Goal: Task Accomplishment & Management: Complete application form

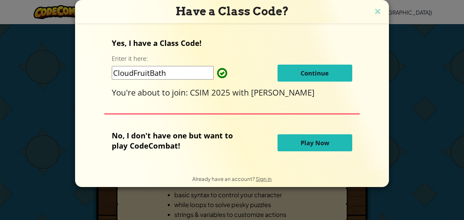
click at [290, 76] on button "Continue" at bounding box center [314, 72] width 75 height 17
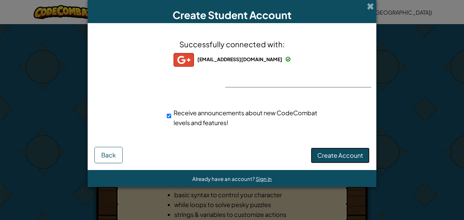
click at [345, 154] on span "Create Account" at bounding box center [340, 155] width 46 height 8
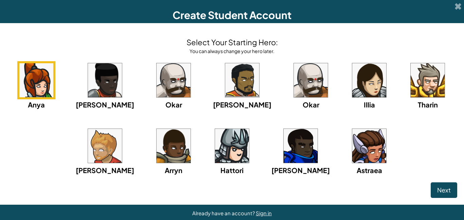
click at [352, 86] on img at bounding box center [369, 80] width 34 height 34
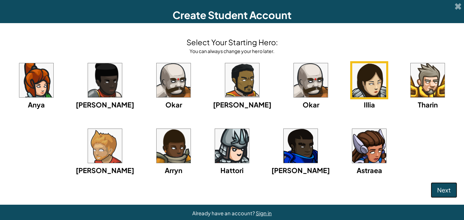
click at [441, 191] on span "Next" at bounding box center [444, 190] width 14 height 8
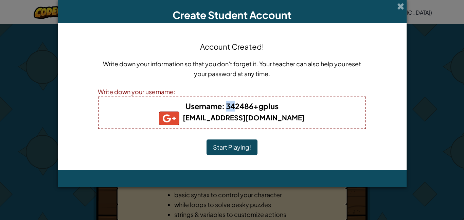
drag, startPoint x: 227, startPoint y: 107, endPoint x: 235, endPoint y: 107, distance: 7.8
click at [235, 107] on b "Username : 342486+gplus" at bounding box center [231, 106] width 93 height 10
click at [304, 144] on div "Account Created! Write down your information so that you don't forget it. Your …" at bounding box center [232, 96] width 268 height 133
click at [219, 146] on button "Start Playing!" at bounding box center [231, 147] width 51 height 16
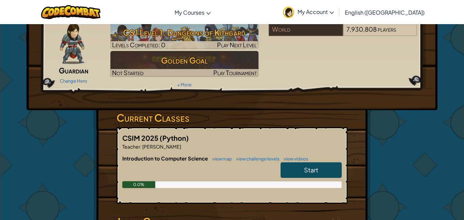
scroll to position [34, 0]
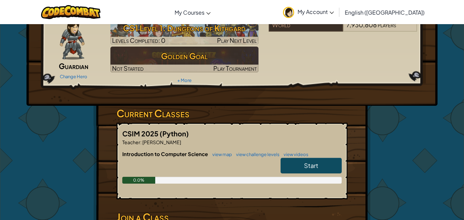
click at [308, 167] on span "Start" at bounding box center [311, 165] width 14 height 8
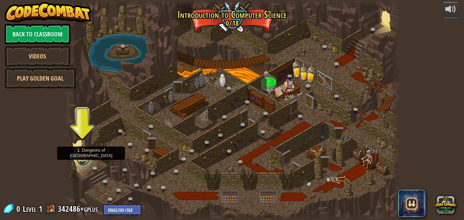
click at [80, 159] on link at bounding box center [83, 159] width 14 height 14
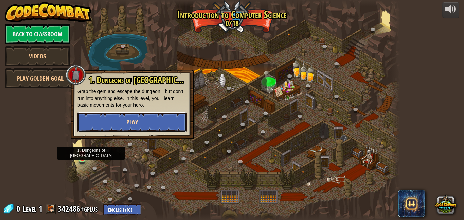
click at [121, 125] on button "Play" at bounding box center [131, 122] width 109 height 20
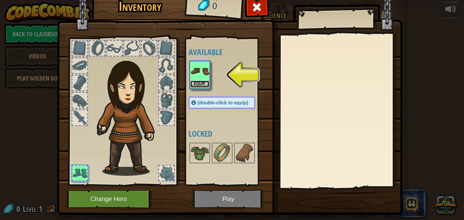
click at [197, 83] on button "Equip" at bounding box center [199, 83] width 19 height 7
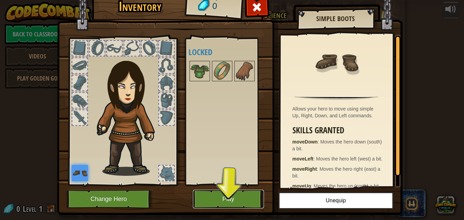
click at [237, 202] on button "Play" at bounding box center [228, 198] width 71 height 19
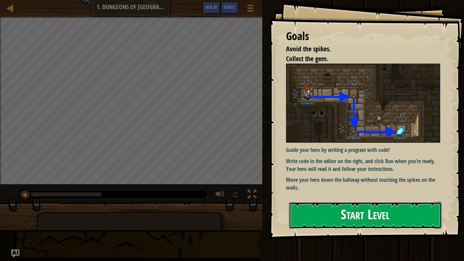
click at [324, 219] on button "Start Level" at bounding box center [365, 215] width 152 height 27
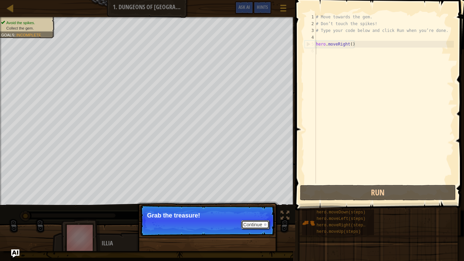
click at [250, 219] on button "Continue" at bounding box center [255, 224] width 28 height 9
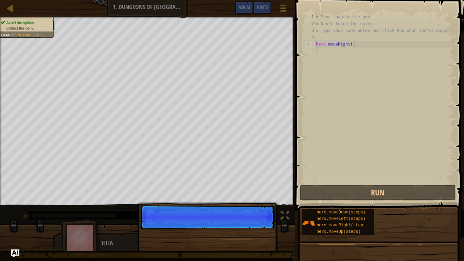
scroll to position [3, 0]
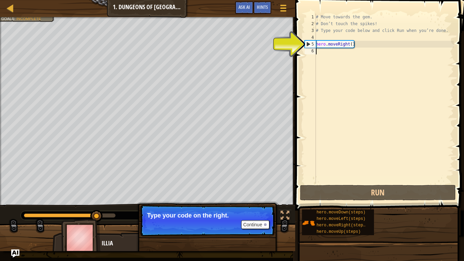
click at [344, 44] on div "# Move towards the gem. # Don’t touch the spikes! # Type your code below and cl…" at bounding box center [383, 105] width 139 height 183
type textarea "hero.moveRight()"
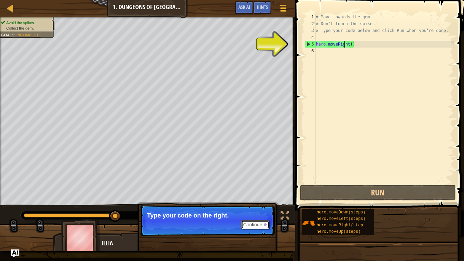
click at [253, 219] on button "Continue" at bounding box center [255, 224] width 28 height 9
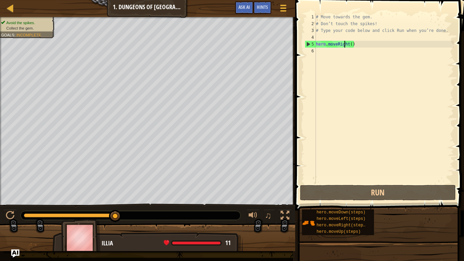
click at [358, 56] on div "# Move towards the gem. # Don’t touch the spikes! # Type your code below and cl…" at bounding box center [383, 105] width 139 height 183
click at [360, 44] on div "# Move towards the gem. # Don’t touch the spikes! # Type your code below and cl…" at bounding box center [383, 105] width 139 height 183
type textarea "hero.moveRight()"
click at [347, 57] on div "# Move towards the gem. # Don’t touch the spikes! # Type your code below and cl…" at bounding box center [383, 105] width 139 height 183
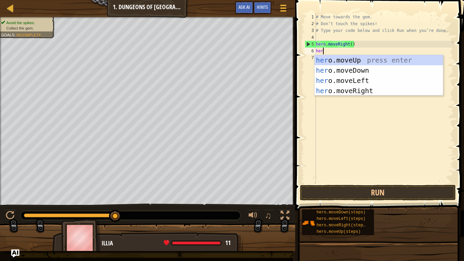
type textarea "her"
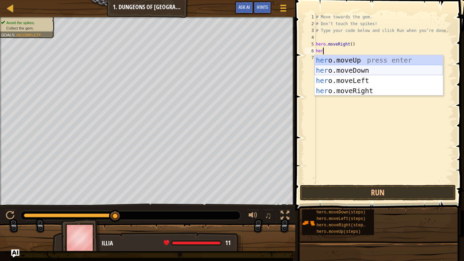
click at [328, 71] on div "her o.moveUp press enter her o.moveDown press enter her o.moveLeft press enter …" at bounding box center [378, 85] width 128 height 61
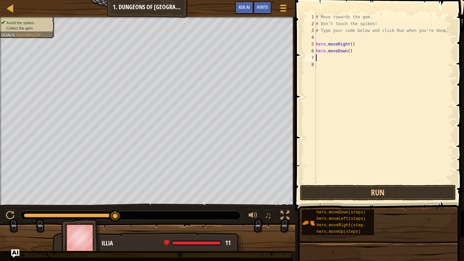
scroll to position [3, 0]
type textarea "h"
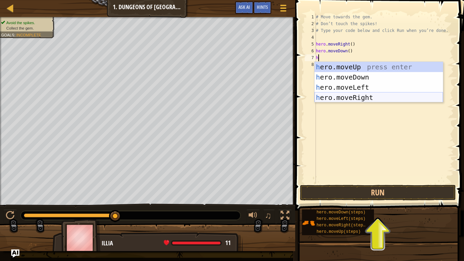
click at [330, 97] on div "h ero.moveUp press enter h ero.moveDown press enter h ero.moveLeft press enter …" at bounding box center [378, 92] width 128 height 61
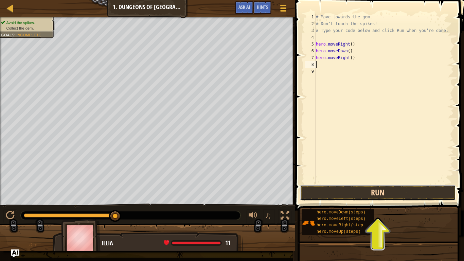
click at [368, 194] on button "Run" at bounding box center [378, 193] width 156 height 16
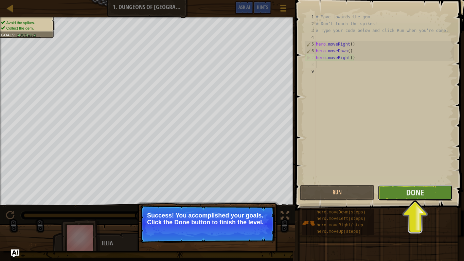
click at [396, 194] on button "Done" at bounding box center [414, 193] width 74 height 16
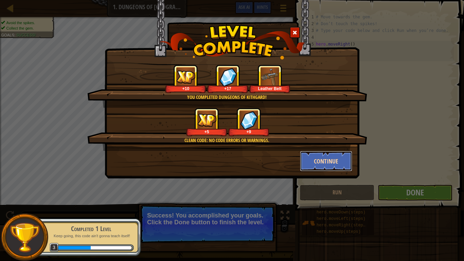
click at [308, 164] on button "Continue" at bounding box center [326, 161] width 53 height 20
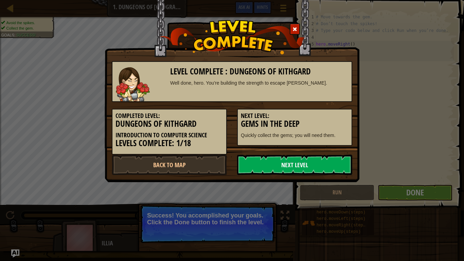
click at [283, 166] on link "Next Level" at bounding box center [294, 164] width 115 height 20
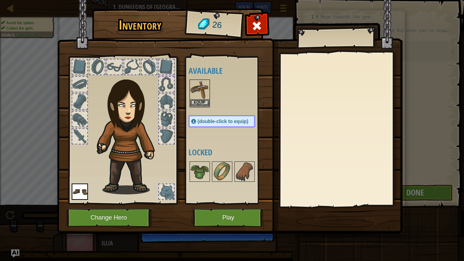
click at [196, 97] on img at bounding box center [199, 89] width 19 height 19
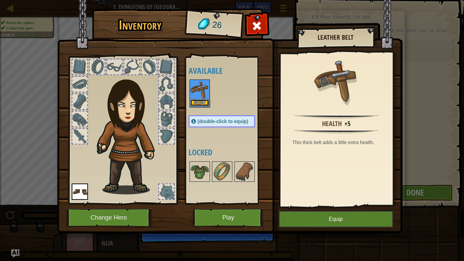
click at [195, 103] on button "Equip" at bounding box center [199, 102] width 19 height 7
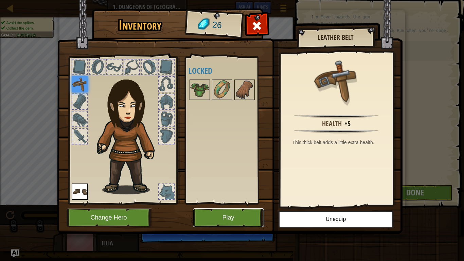
click at [243, 218] on button "Play" at bounding box center [228, 217] width 71 height 19
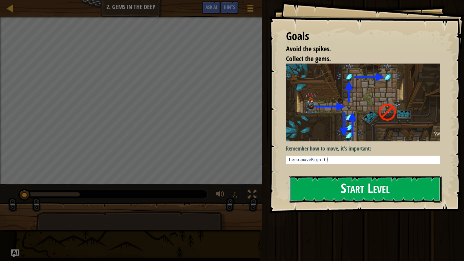
click at [296, 185] on button "Start Level" at bounding box center [365, 188] width 152 height 27
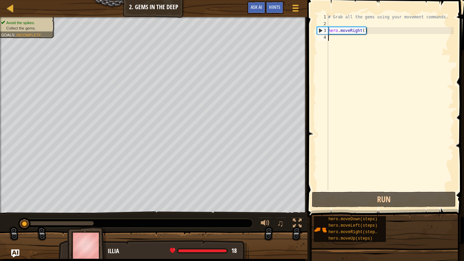
type textarea "h"
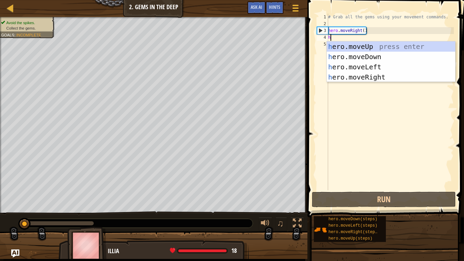
scroll to position [3, 0]
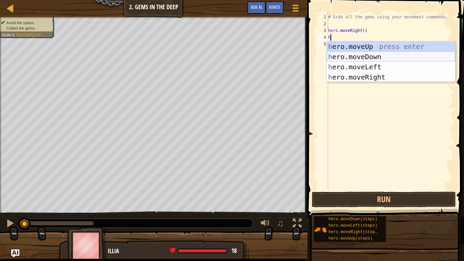
click at [352, 60] on div "h ero.moveUp press enter h ero.moveDown press enter h ero.moveLeft press enter …" at bounding box center [390, 71] width 128 height 61
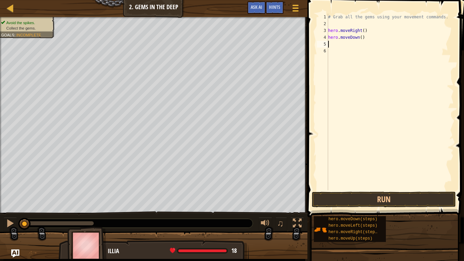
type textarea "h"
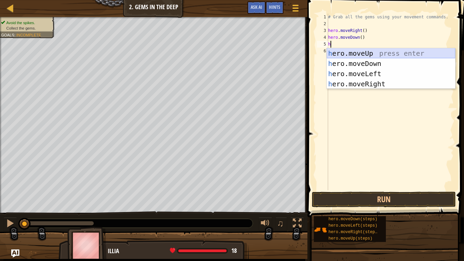
click at [353, 54] on div "h ero.moveUp press enter h ero.moveDown press enter h ero.moveLeft press enter …" at bounding box center [390, 78] width 128 height 61
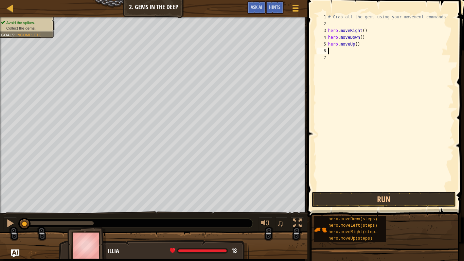
type textarea "h"
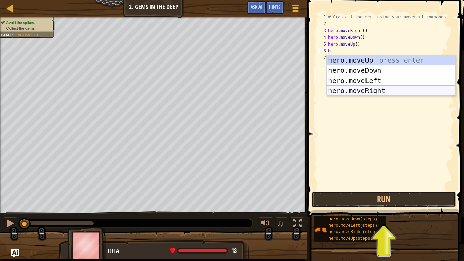
click at [342, 90] on div "h ero.moveUp press enter h ero.moveDown press enter h ero.moveLeft press enter …" at bounding box center [390, 85] width 128 height 61
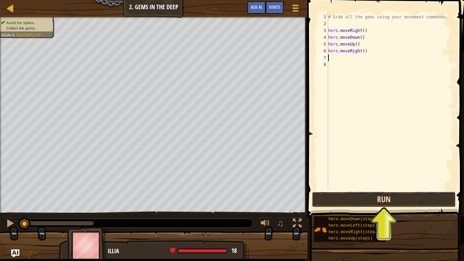
click at [348, 196] on button "Run" at bounding box center [384, 199] width 144 height 16
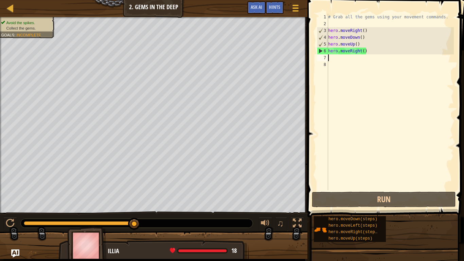
click at [363, 45] on div "# Grab all the gems using your movement commands. hero . moveRight ( ) hero . m…" at bounding box center [389, 109] width 127 height 190
type textarea "hero.moveUp()"
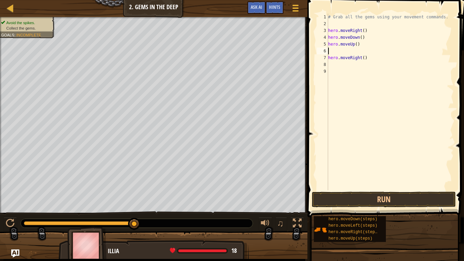
type textarea "h"
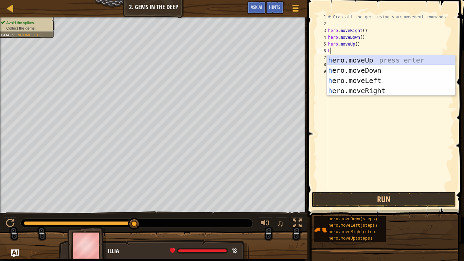
click at [352, 60] on div "h ero.moveUp press enter h ero.moveDown press enter h ero.moveLeft press enter …" at bounding box center [390, 85] width 128 height 61
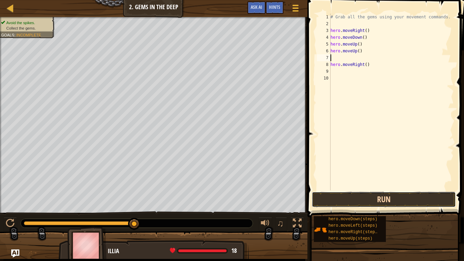
click at [343, 198] on button "Run" at bounding box center [384, 199] width 144 height 16
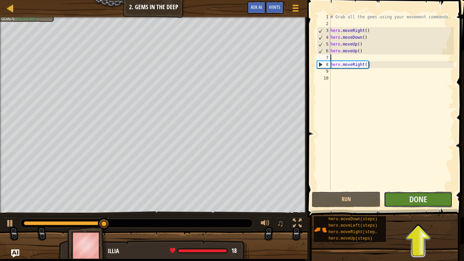
click at [389, 195] on button "Done" at bounding box center [417, 199] width 69 height 16
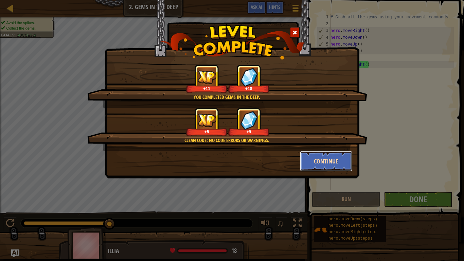
click at [331, 162] on button "Continue" at bounding box center [326, 161] width 53 height 20
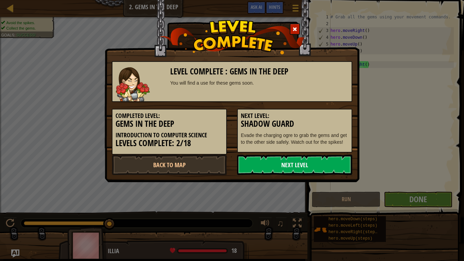
click at [300, 165] on link "Next Level" at bounding box center [294, 164] width 115 height 20
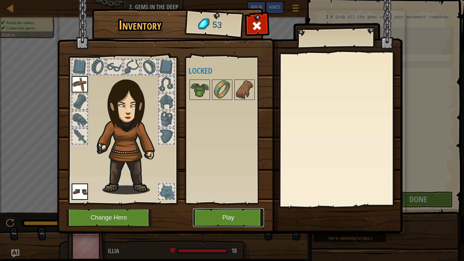
click at [198, 212] on button "Play" at bounding box center [228, 217] width 71 height 19
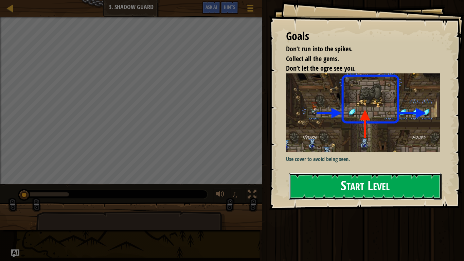
click at [310, 185] on button "Start Level" at bounding box center [365, 186] width 152 height 27
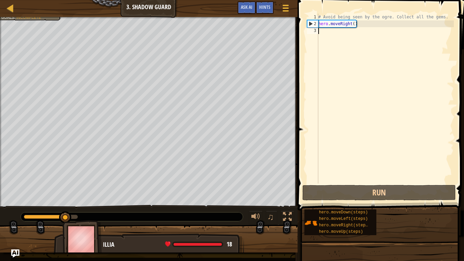
type textarea "h"
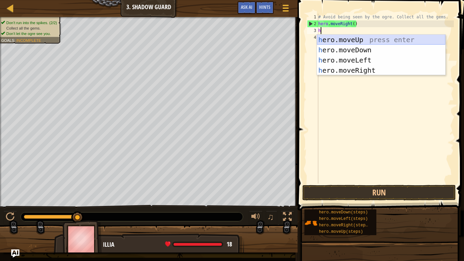
click at [342, 43] on div "h ero.moveUp press enter h ero.moveDown press enter h ero.moveLeft press enter …" at bounding box center [381, 65] width 128 height 61
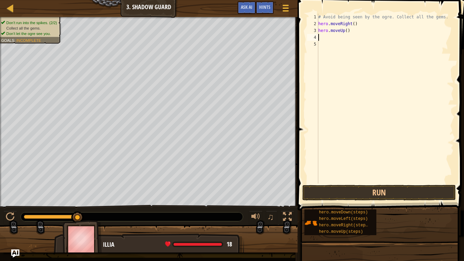
type textarea "h"
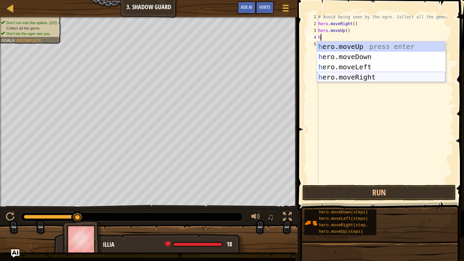
click at [351, 80] on div "h ero.moveUp press enter h ero.moveDown press enter h ero.moveLeft press enter …" at bounding box center [381, 71] width 128 height 61
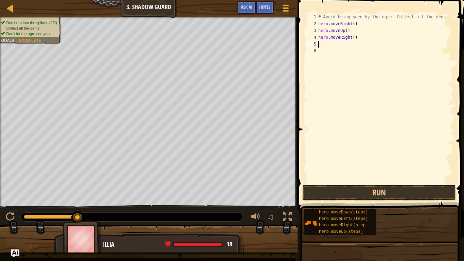
type textarea "h"
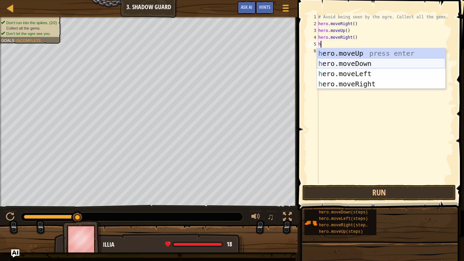
click at [355, 61] on div "h ero.moveUp press enter h ero.moveDown press enter h ero.moveLeft press enter …" at bounding box center [381, 78] width 128 height 61
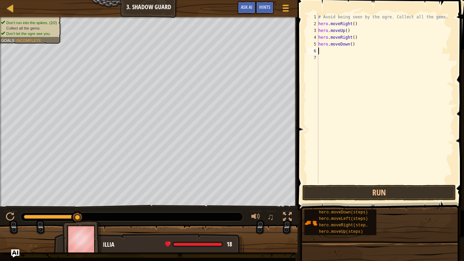
type textarea "h"
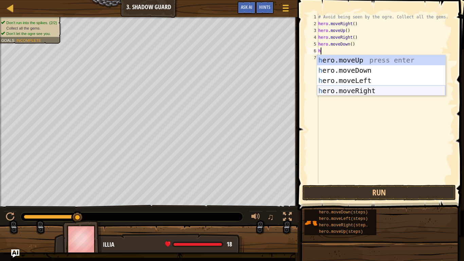
click at [342, 86] on div "h ero.moveUp press enter h ero.moveDown press enter h ero.moveLeft press enter …" at bounding box center [381, 85] width 128 height 61
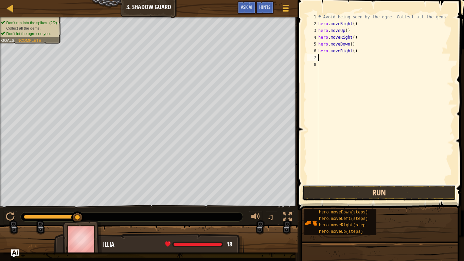
click at [331, 196] on button "Run" at bounding box center [378, 193] width 153 height 16
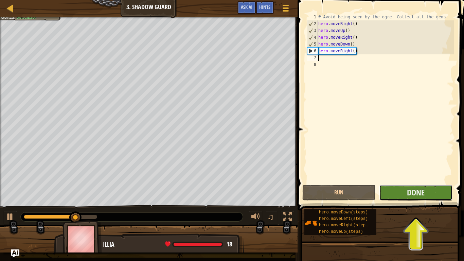
click at [405, 192] on button "Done" at bounding box center [415, 193] width 73 height 16
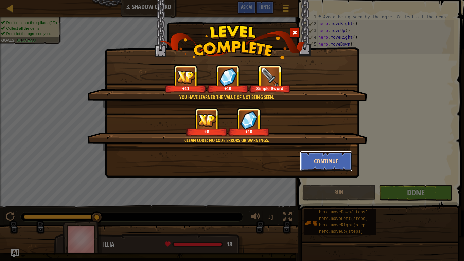
click at [333, 162] on button "Continue" at bounding box center [326, 161] width 53 height 20
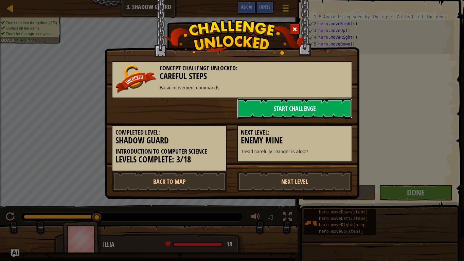
click at [264, 106] on link "Start Challenge" at bounding box center [294, 108] width 115 height 20
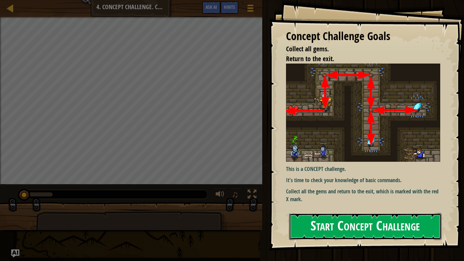
click at [340, 219] on button "Start Concept Challenge" at bounding box center [365, 226] width 152 height 27
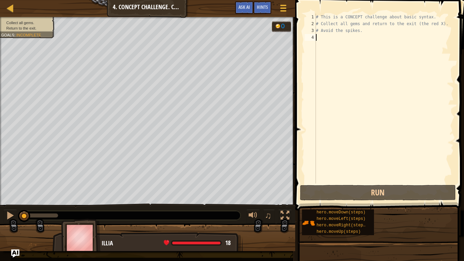
type textarea "h"
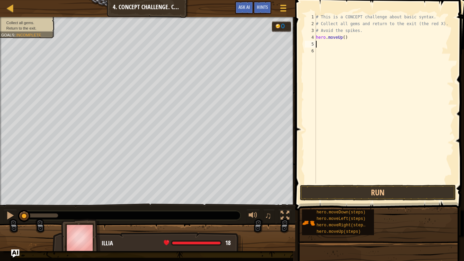
type textarea "h"
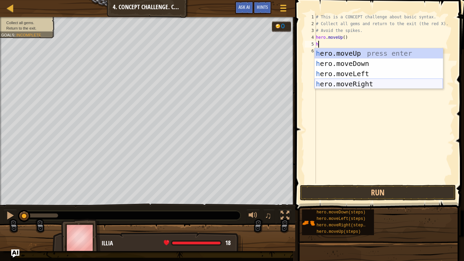
click at [351, 85] on div "h ero.moveUp press enter h ero.moveDown press enter h ero.moveLeft press enter …" at bounding box center [378, 78] width 128 height 61
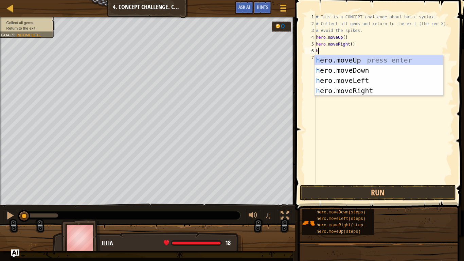
type textarea "h"
click at [347, 71] on div "h ero.moveUp press enter h ero.moveDown press enter h ero.moveLeft press enter …" at bounding box center [378, 85] width 128 height 61
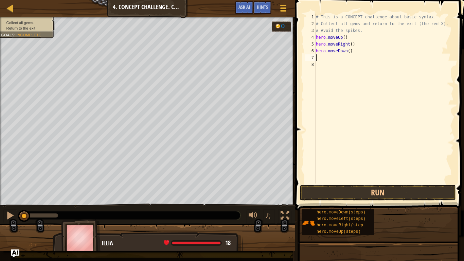
type textarea "h"
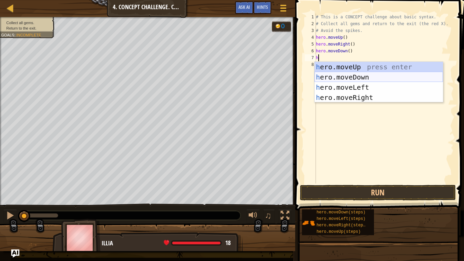
click at [341, 73] on div "h ero.moveUp press enter h ero.moveDown press enter h ero.moveLeft press enter …" at bounding box center [378, 92] width 128 height 61
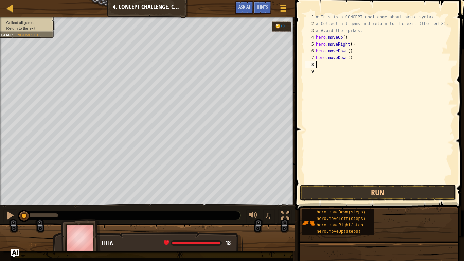
type textarea "h"
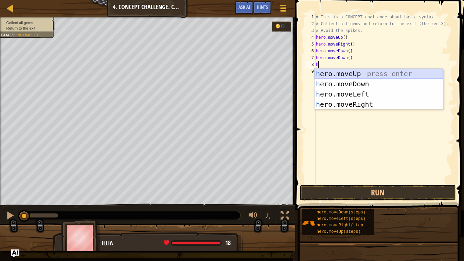
click at [337, 71] on div "h ero.moveUp press enter h ero.moveDown press enter h ero.moveLeft press enter …" at bounding box center [378, 99] width 128 height 61
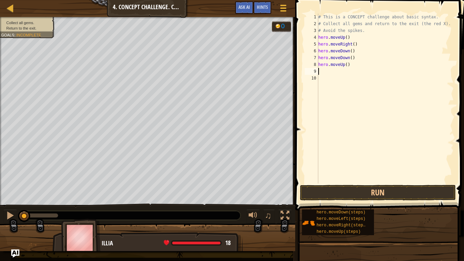
type textarea "h"
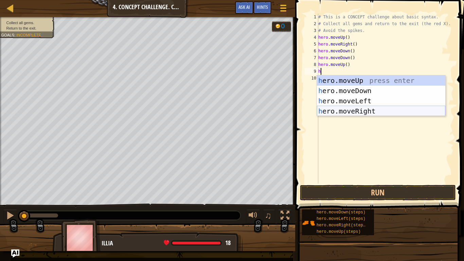
click at [335, 108] on div "h ero.moveUp press enter h ero.moveDown press enter h ero.moveLeft press enter …" at bounding box center [381, 105] width 128 height 61
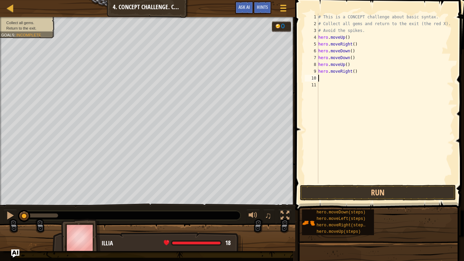
type textarea "h"
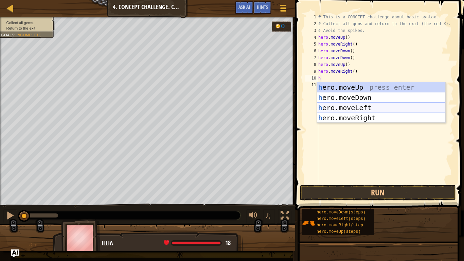
click at [341, 107] on div "h ero.moveUp press enter h ero.moveDown press enter h ero.moveLeft press enter …" at bounding box center [381, 112] width 128 height 61
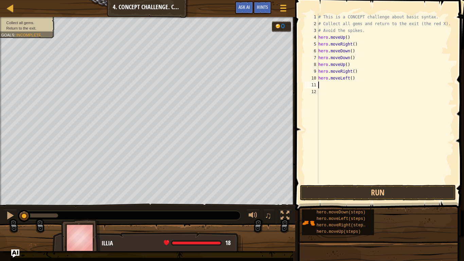
type textarea "h"
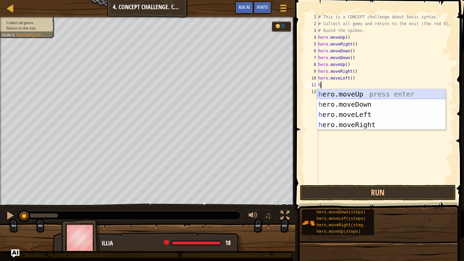
click at [345, 97] on div "h ero.moveUp press enter h ero.moveDown press enter h ero.moveLeft press enter …" at bounding box center [381, 119] width 128 height 61
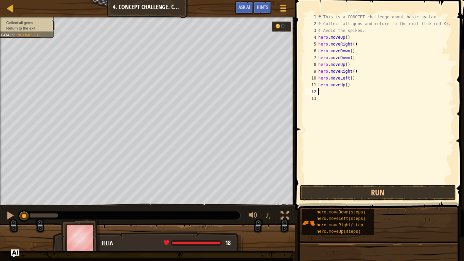
type textarea "h"
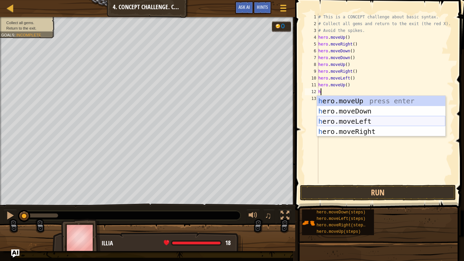
click at [336, 119] on div "h ero.moveUp press enter h ero.moveDown press enter h ero.moveLeft press enter …" at bounding box center [381, 126] width 128 height 61
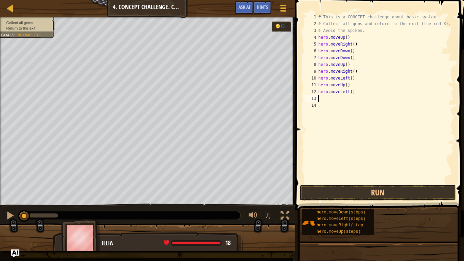
type textarea "h"
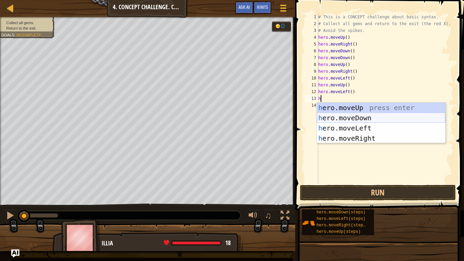
click at [342, 118] on div "h ero.moveUp press enter h ero.moveDown press enter h ero.moveLeft press enter …" at bounding box center [381, 132] width 128 height 61
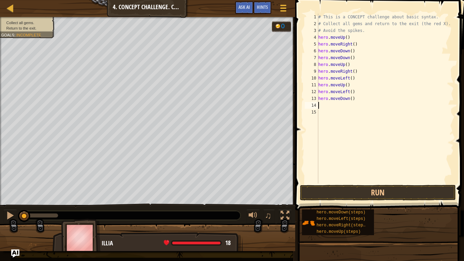
type textarea "h"
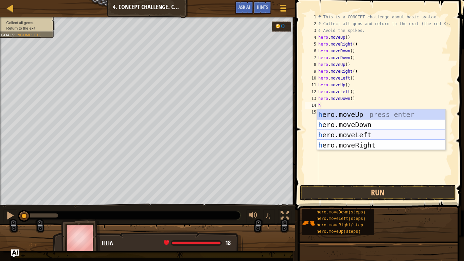
click at [362, 133] on div "h ero.moveUp press enter h ero.moveDown press enter h ero.moveLeft press enter …" at bounding box center [381, 139] width 128 height 61
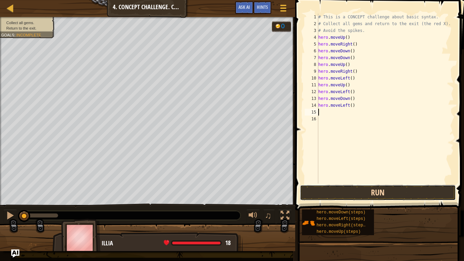
click at [346, 189] on button "Run" at bounding box center [378, 193] width 156 height 16
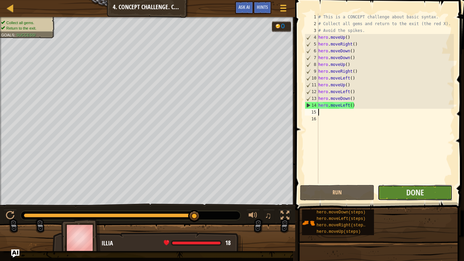
click at [404, 194] on button "Done" at bounding box center [414, 193] width 74 height 16
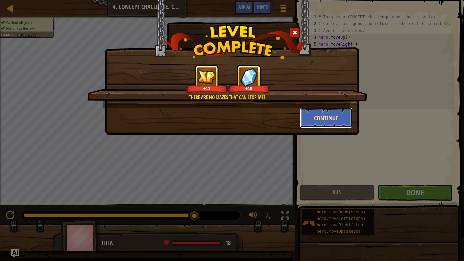
click at [335, 117] on button "Continue" at bounding box center [326, 118] width 53 height 20
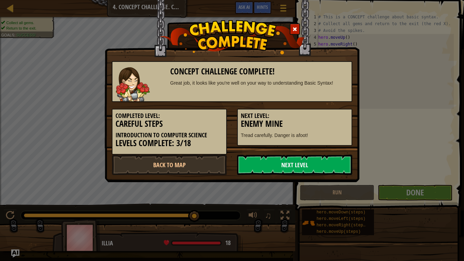
click at [243, 164] on link "Next Level" at bounding box center [294, 164] width 115 height 20
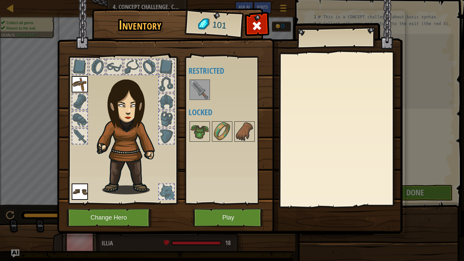
click at [194, 95] on img at bounding box center [199, 89] width 19 height 19
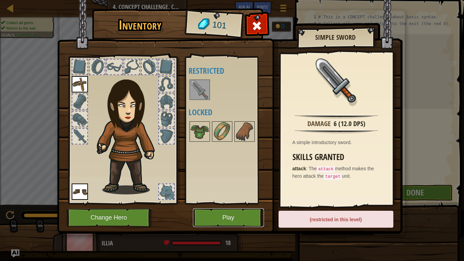
click at [221, 215] on button "Play" at bounding box center [228, 217] width 71 height 19
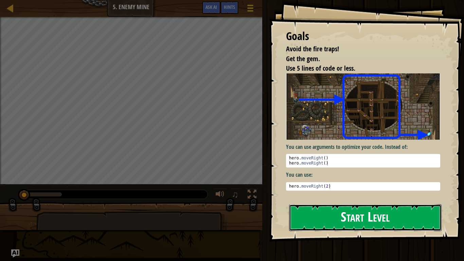
click at [309, 215] on button "Start Level" at bounding box center [365, 217] width 152 height 27
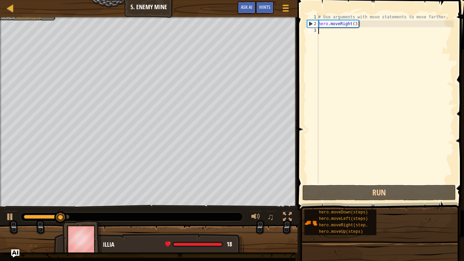
type textarea "h"
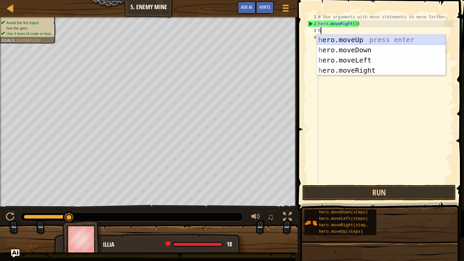
click at [327, 38] on div "h ero.moveUp press enter h ero.moveDown press enter h ero.moveLeft press enter …" at bounding box center [381, 65] width 128 height 61
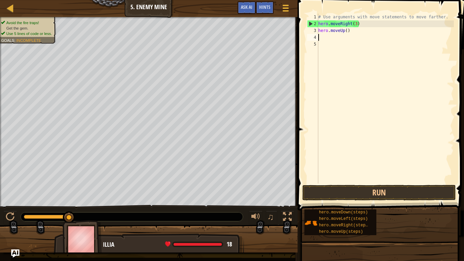
type textarea "h"
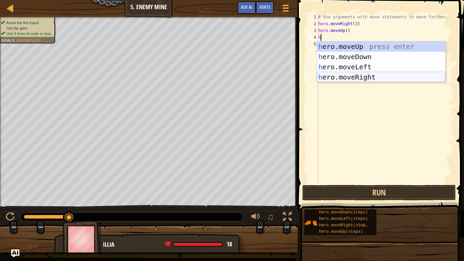
click at [324, 73] on div "h ero.moveUp press enter h ero.moveDown press enter h ero.moveLeft press enter …" at bounding box center [381, 71] width 128 height 61
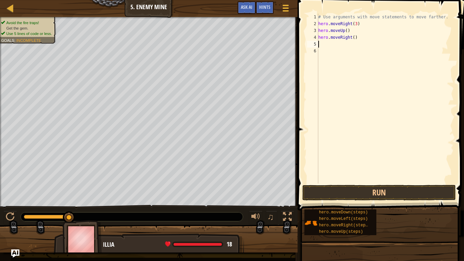
type textarea "h"
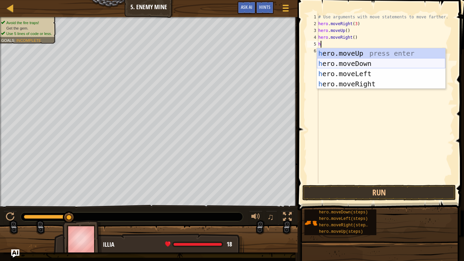
click at [348, 62] on div "h ero.moveUp press enter h ero.moveDown press enter h ero.moveLeft press enter …" at bounding box center [381, 78] width 128 height 61
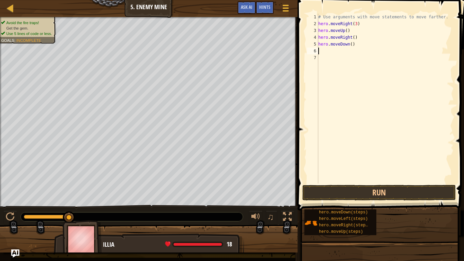
click at [351, 44] on div "# Use arguments with move statements to move farther. hero . moveRight ( 3 ) he…" at bounding box center [385, 105] width 137 height 183
type textarea "hero.moveDown(3)"
click at [344, 57] on div "# Use arguments with move statements to move farther. hero . moveRight ( 3 ) he…" at bounding box center [385, 105] width 137 height 183
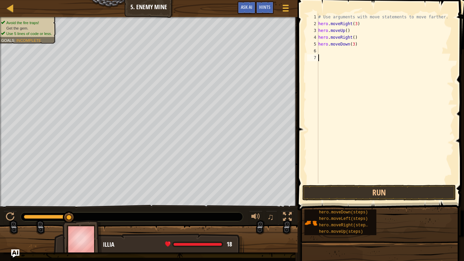
click at [344, 52] on div "# Use arguments with move statements to move farther. hero . moveRight ( 3 ) he…" at bounding box center [385, 105] width 137 height 183
type textarea "h"
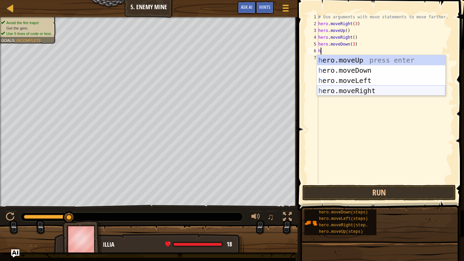
click at [365, 91] on div "h ero.moveUp press enter h ero.moveDown press enter h ero.moveLeft press enter …" at bounding box center [381, 85] width 128 height 61
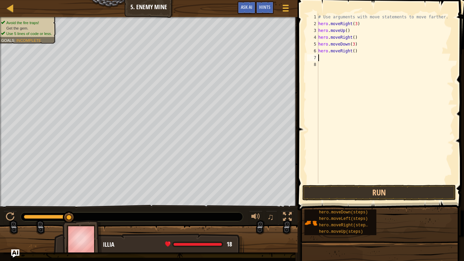
click at [353, 51] on div "# Use arguments with move statements to move farther. hero . moveRight ( 3 ) he…" at bounding box center [385, 105] width 137 height 183
type textarea "hero.moveRight(2)"
click at [378, 191] on button "Run" at bounding box center [378, 193] width 153 height 16
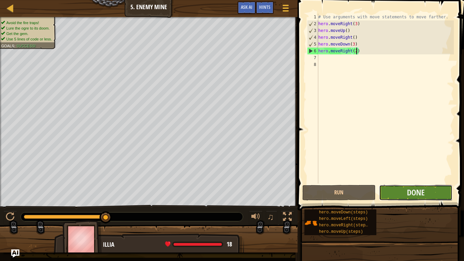
click at [394, 193] on button "Done" at bounding box center [415, 193] width 73 height 16
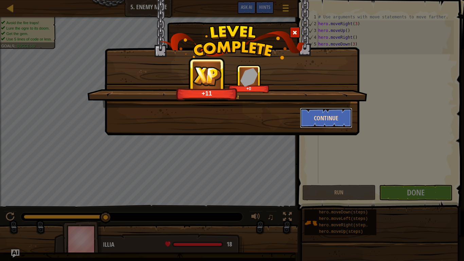
click at [306, 116] on button "Continue" at bounding box center [326, 118] width 53 height 20
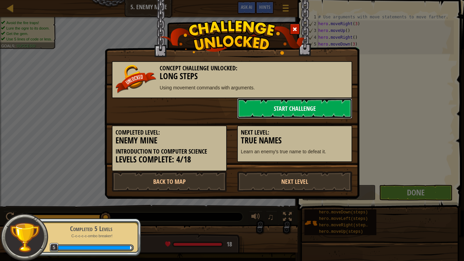
click at [305, 111] on link "Start Challenge" at bounding box center [294, 108] width 115 height 20
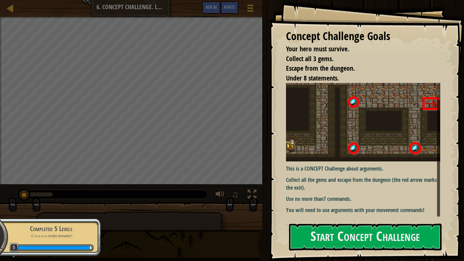
scroll to position [20, 0]
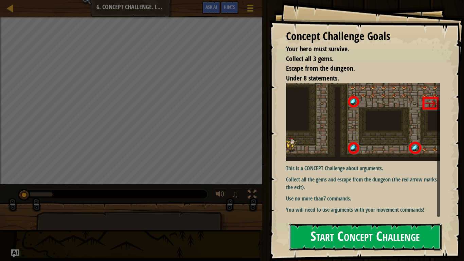
click at [353, 219] on button "Start Concept Challenge" at bounding box center [365, 236] width 152 height 27
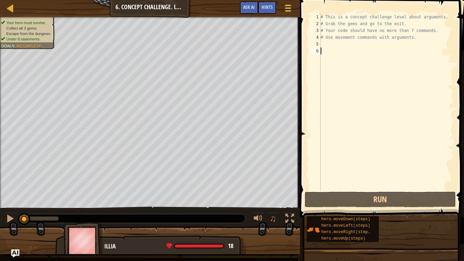
type textarea "h"
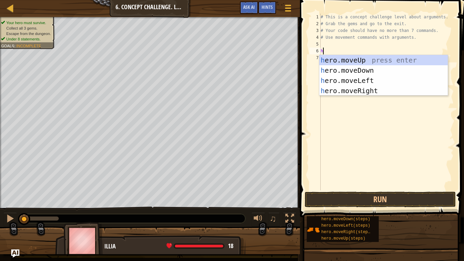
scroll to position [3, 0]
click at [360, 90] on div "h ero.moveUp press enter h ero.moveDown press enter h ero.moveLeft press enter …" at bounding box center [383, 85] width 128 height 61
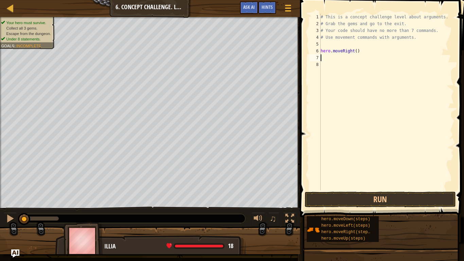
type textarea "h"
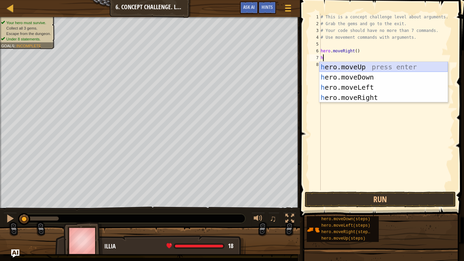
click at [370, 66] on div "h ero.moveUp press enter h ero.moveDown press enter h ero.moveLeft press enter …" at bounding box center [383, 92] width 128 height 61
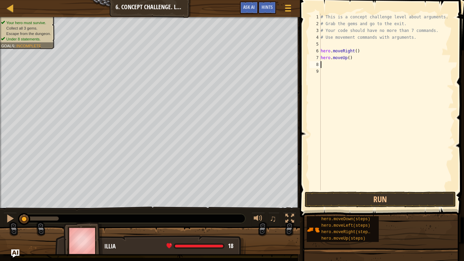
click at [349, 58] on div "# This is a concept challenge level about arguments. # Grab the gems and go to …" at bounding box center [386, 109] width 134 height 190
type textarea "hero.moveUp(3)"
click at [344, 64] on div "# This is a concept challenge level about arguments. # Grab the gems and go to …" at bounding box center [386, 109] width 134 height 190
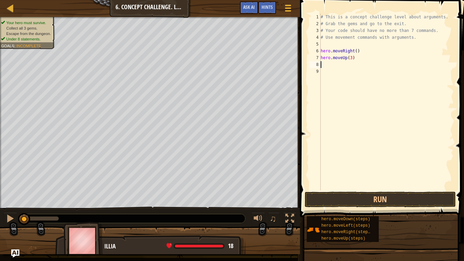
type textarea "h"
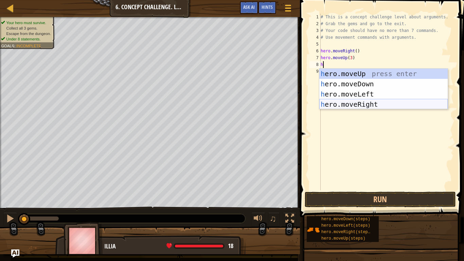
click at [346, 99] on div "h ero.moveUp press enter h ero.moveDown press enter h ero.moveLeft press enter …" at bounding box center [383, 99] width 128 height 61
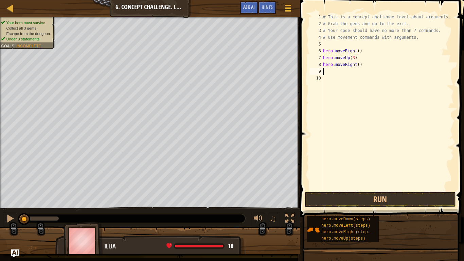
click at [358, 63] on div "# This is a concept challenge level about arguments. # Grab the gems and go to …" at bounding box center [387, 109] width 132 height 190
type textarea "hero.moveRight(2)"
click at [353, 72] on div "# This is a concept challenge level about arguments. # Grab the gems and go to …" at bounding box center [387, 109] width 132 height 190
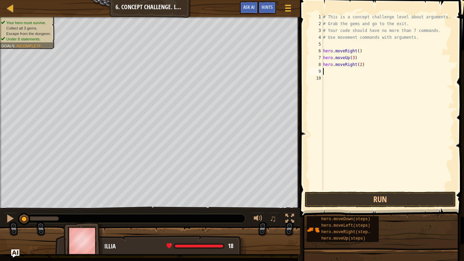
type textarea "h"
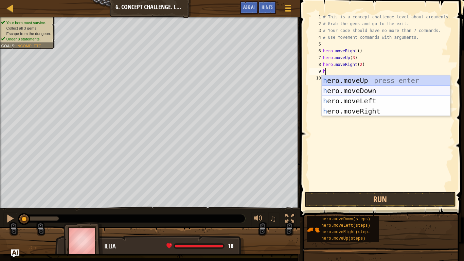
click at [353, 89] on div "h ero.moveUp press enter h ero.moveDown press enter h ero.moveLeft press enter …" at bounding box center [385, 105] width 128 height 61
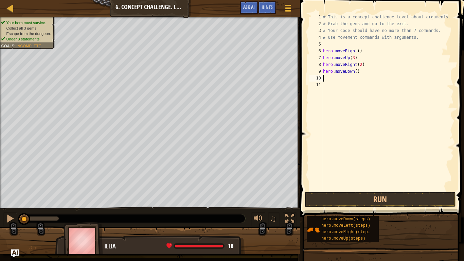
type textarea "h"
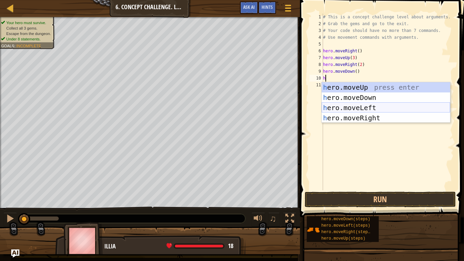
click at [342, 107] on div "h ero.moveUp press enter h ero.moveDown press enter h ero.moveLeft press enter …" at bounding box center [385, 112] width 128 height 61
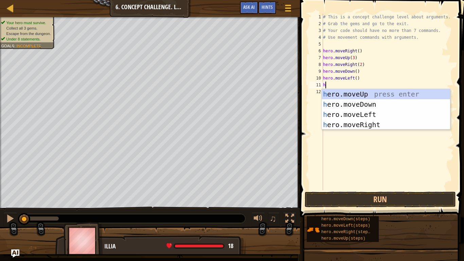
click at [356, 71] on div "# This is a concept challenge level about arguments. # Grab the gems and go to …" at bounding box center [387, 109] width 132 height 190
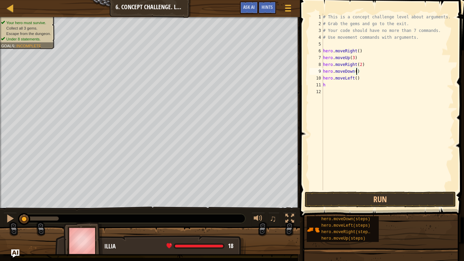
scroll to position [3, 5]
click at [338, 86] on div "# This is a concept challenge level about arguments. # Grab the gems and go to …" at bounding box center [387, 109] width 132 height 190
type textarea "h"
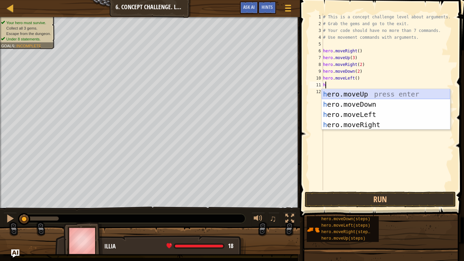
click at [390, 90] on div "h ero.moveUp press enter h ero.moveDown press enter h ero.moveLeft press enter …" at bounding box center [385, 119] width 128 height 61
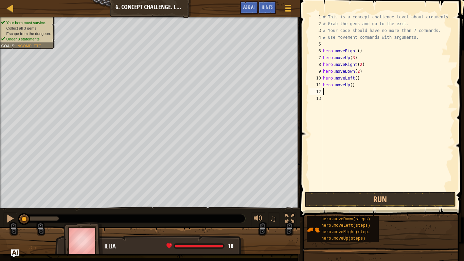
click at [350, 85] on div "# This is a concept challenge level about arguments. # Grab the gems and go to …" at bounding box center [387, 109] width 132 height 190
type textarea "hero.moveUp(2)"
click at [344, 90] on div "# This is a concept challenge level about arguments. # Grab the gems and go to …" at bounding box center [387, 109] width 132 height 190
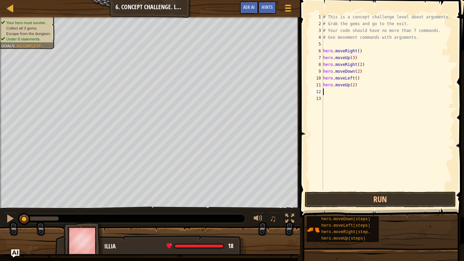
type textarea "h"
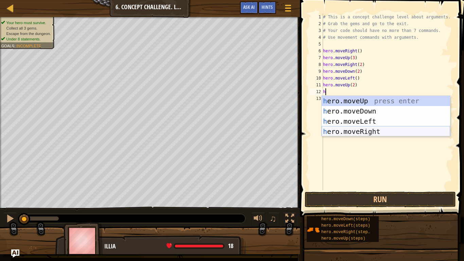
click at [373, 129] on div "h ero.moveUp press enter h ero.moveDown press enter h ero.moveLeft press enter …" at bounding box center [385, 126] width 128 height 61
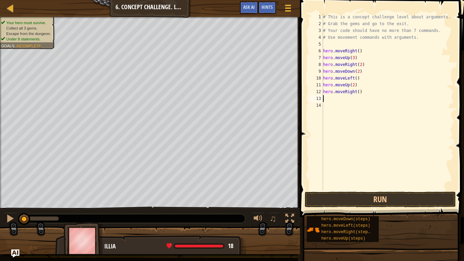
click at [359, 90] on div "# This is a concept challenge level about arguments. # Grab the gems and go to …" at bounding box center [387, 109] width 132 height 190
click at [358, 201] on button "Run" at bounding box center [379, 199] width 151 height 16
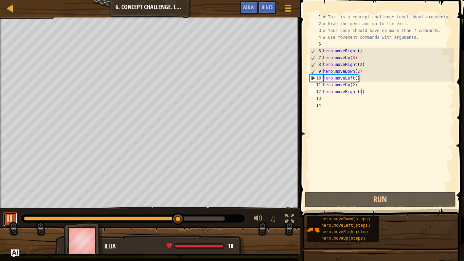
click at [6, 217] on div at bounding box center [10, 218] width 9 height 9
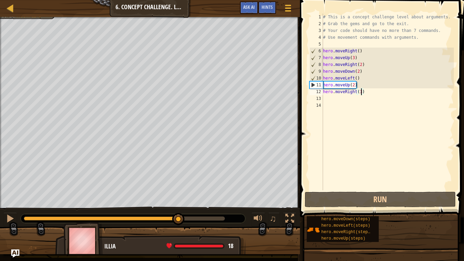
click at [358, 72] on div "# This is a concept challenge level about arguments. # Grab the gems and go to …" at bounding box center [387, 109] width 132 height 190
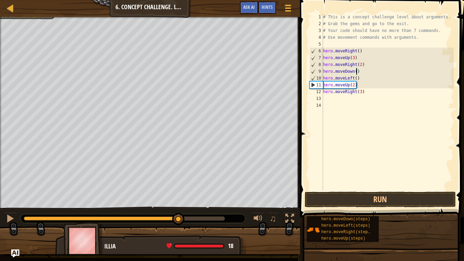
scroll to position [3, 5]
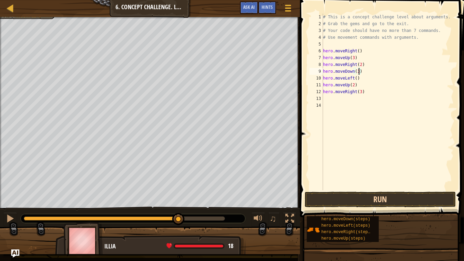
type textarea "hero.moveDown(3)"
click at [350, 205] on button "Run" at bounding box center [379, 199] width 151 height 16
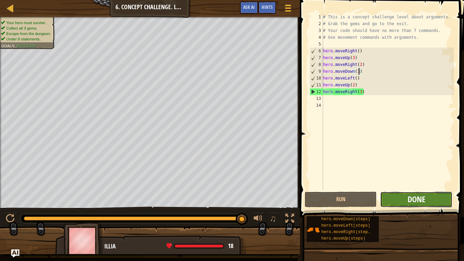
click at [423, 200] on span "Done" at bounding box center [416, 198] width 18 height 11
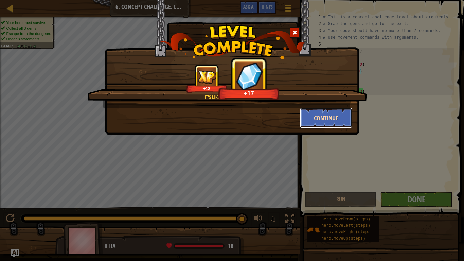
click at [323, 112] on button "Continue" at bounding box center [326, 118] width 53 height 20
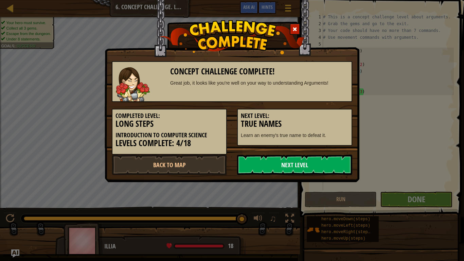
click at [288, 169] on link "Next Level" at bounding box center [294, 164] width 115 height 20
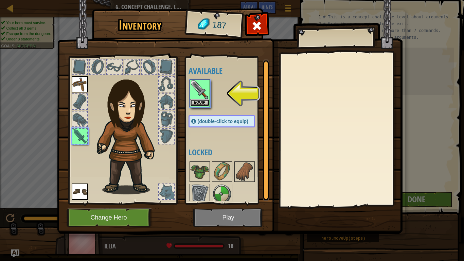
click at [203, 102] on button "Equip" at bounding box center [199, 102] width 19 height 7
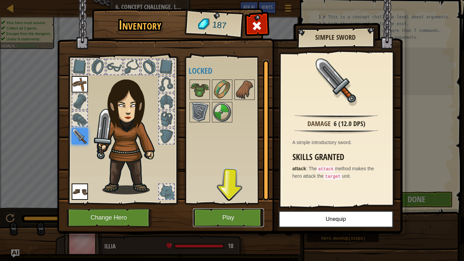
click at [229, 219] on button "Play" at bounding box center [228, 217] width 71 height 19
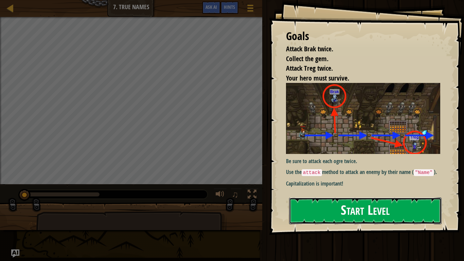
click at [304, 208] on button "Start Level" at bounding box center [365, 210] width 152 height 27
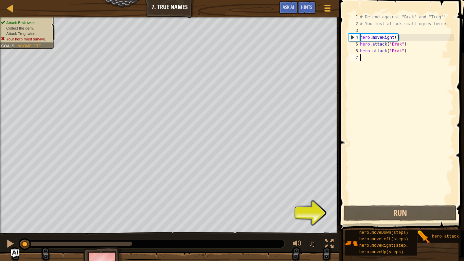
click at [401, 39] on div "# Defend against "Brak" and "Treg"! # You must attack small ogres twice. hero .…" at bounding box center [405, 116] width 95 height 204
type textarea "hero.moveRight()"
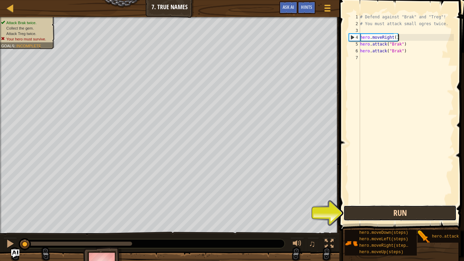
click at [391, 213] on button "Run" at bounding box center [399, 213] width 113 height 16
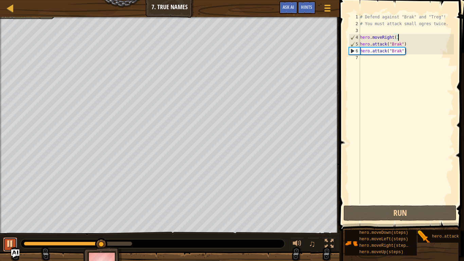
click at [5, 219] on button at bounding box center [10, 244] width 14 height 14
click at [415, 55] on div "# Defend against "Brak" and "Treg"! # You must attack small ogres twice. hero .…" at bounding box center [405, 116] width 95 height 204
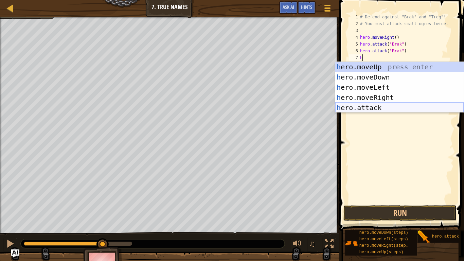
click at [382, 106] on div "h ero.moveUp press enter h ero.moveDown press enter h ero.moveLeft press enter …" at bounding box center [399, 97] width 128 height 71
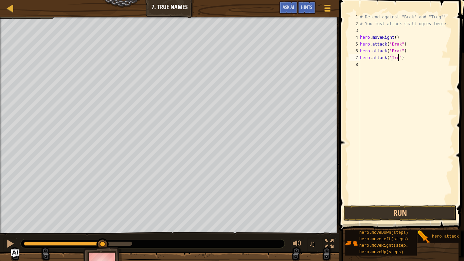
type textarea "hero.attack("Treg")"
drag, startPoint x: 405, startPoint y: 59, endPoint x: 359, endPoint y: 56, distance: 46.2
click at [359, 56] on div "hero.attack("Treg") 1 2 3 4 5 6 7 8 # Defend against "Brak" and "Treg"! # You m…" at bounding box center [400, 109] width 106 height 190
click at [370, 64] on div "# Defend against "Brak" and "Treg"! # You must attack small ogres twice. hero .…" at bounding box center [405, 116] width 95 height 204
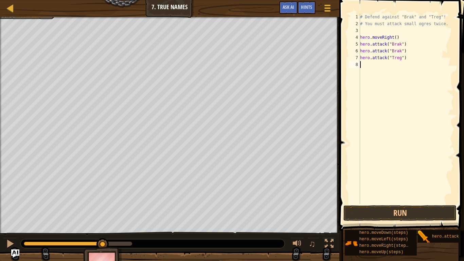
scroll to position [3, 0]
paste textarea "hero.attack("Treg")"
type textarea "hero.attack("Treg")"
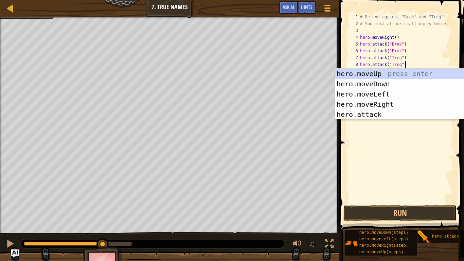
click at [415, 63] on div "# Defend against "Brak" and "Treg"! # You must attack small ogres twice. hero .…" at bounding box center [405, 116] width 95 height 204
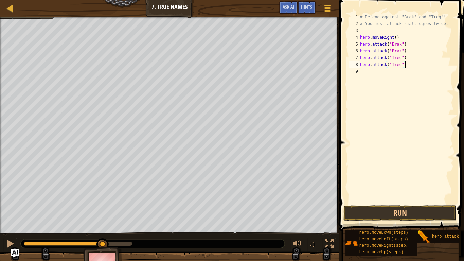
click at [410, 73] on div "# Defend against "Brak" and "Treg"! # You must attack small ogres twice. hero .…" at bounding box center [405, 116] width 95 height 204
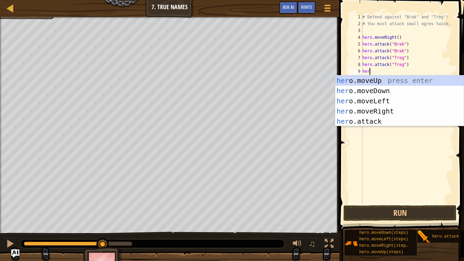
type textarea "hero"
click at [379, 109] on div "hero .moveUp press enter hero .moveDown press enter hero .moveLeft press enter …" at bounding box center [399, 110] width 128 height 71
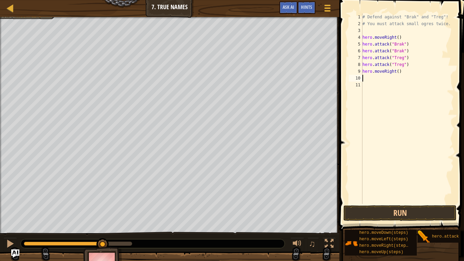
click at [397, 72] on div "# Defend against "Brak" and "Treg"! # You must attack small ogres twice. hero .…" at bounding box center [407, 116] width 93 height 204
type textarea "hero.moveRight(3)"
click at [372, 211] on button "Run" at bounding box center [399, 213] width 113 height 16
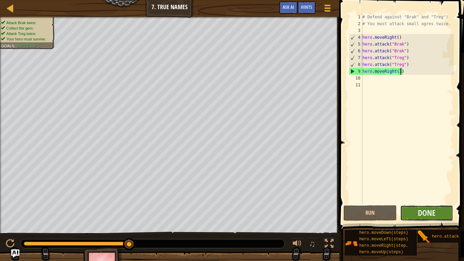
click at [436, 216] on button "Done" at bounding box center [426, 213] width 53 height 16
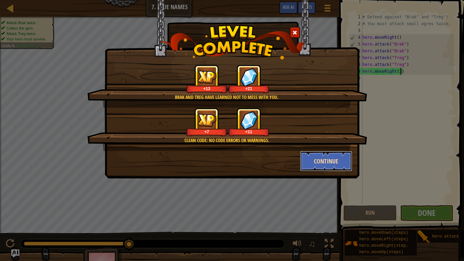
click at [315, 162] on button "Continue" at bounding box center [326, 161] width 53 height 20
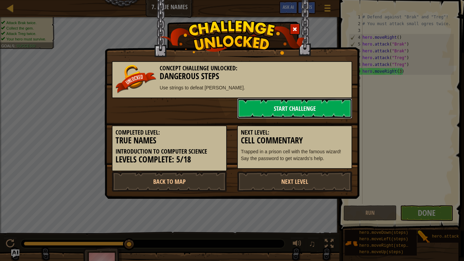
click at [314, 106] on link "Start Challenge" at bounding box center [294, 108] width 115 height 20
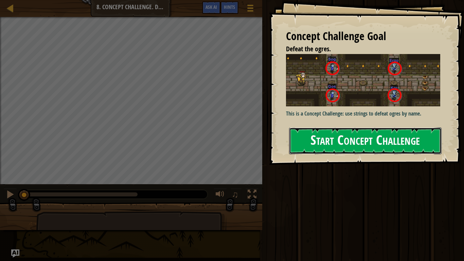
click at [306, 137] on button "Start Concept Challenge" at bounding box center [365, 140] width 152 height 27
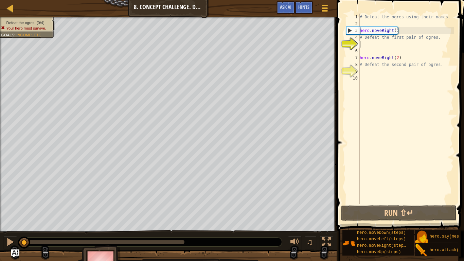
scroll to position [3, 0]
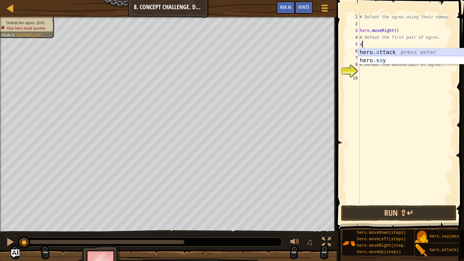
click at [374, 50] on div "hero. a ttack press enter hero.s a y press enter" at bounding box center [422, 64] width 128 height 33
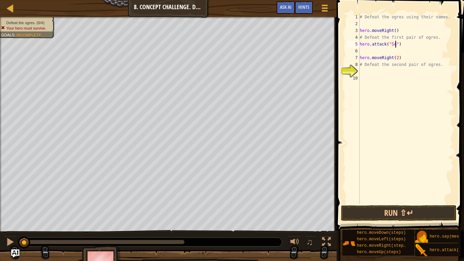
type textarea "hero.attack("Sog")"
click at [399, 51] on div "# Defeat the ogres using their names. hero . moveRight ( ) # Defeat the first p…" at bounding box center [405, 116] width 95 height 204
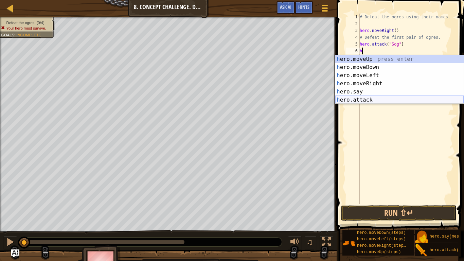
click at [369, 97] on div "h ero.moveUp press enter h ero.moveDown press enter h ero.moveLeft press enter …" at bounding box center [399, 87] width 128 height 65
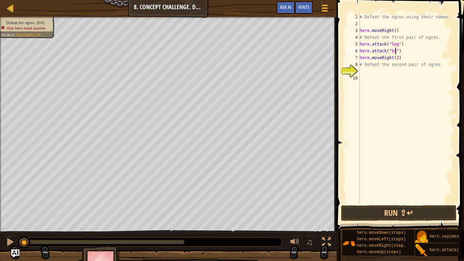
scroll to position [3, 6]
type textarea "hero.attack("Sog")"
click at [409, 53] on div "# Defeat the ogres using their names. hero . moveRight ( ) # Defeat the first p…" at bounding box center [405, 116] width 95 height 204
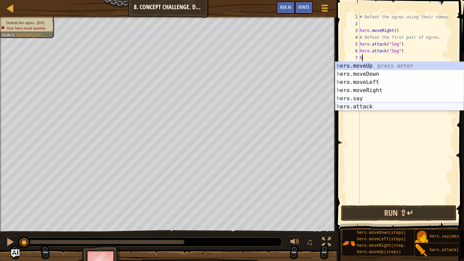
click at [362, 106] on div "h ero.moveUp press enter h ero.moveDown press enter h ero.moveLeft press enter …" at bounding box center [399, 94] width 128 height 65
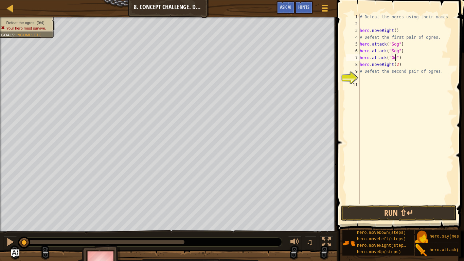
scroll to position [3, 6]
type textarea "hero.attack("Gos")"
click at [414, 61] on div "# Defeat the ogres using their names. hero . moveRight ( ) # Defeat the first p…" at bounding box center [405, 116] width 95 height 204
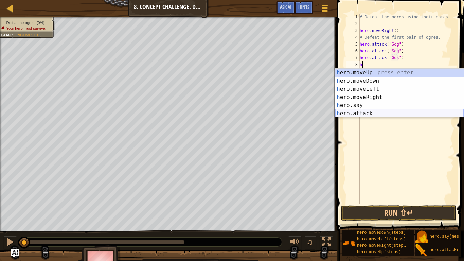
click at [366, 114] on div "h ero.moveUp press enter h ero.moveDown press enter h ero.moveLeft press enter …" at bounding box center [399, 101] width 128 height 65
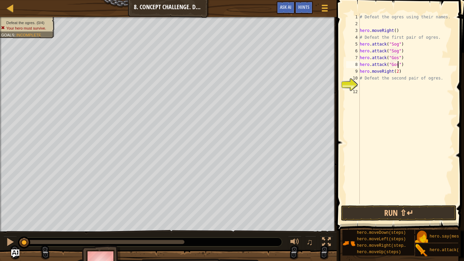
scroll to position [3, 6]
click at [404, 73] on div "# Defeat the ogres using their names. hero . moveRight ( ) # Defeat the first p…" at bounding box center [405, 116] width 95 height 204
type textarea "hero.moveRight(2)"
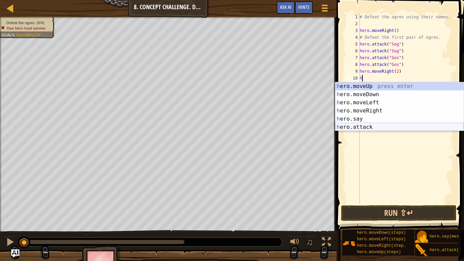
click at [368, 127] on div "h ero.moveUp press enter h ero.moveDown press enter h ero.moveLeft press enter …" at bounding box center [399, 114] width 128 height 65
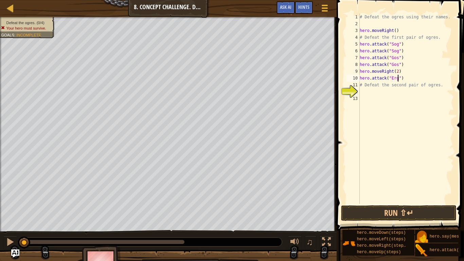
type textarea "hero.attack("Ergo")"
click at [414, 80] on div "# Defeat the ogres using their names. hero . moveRight ( ) # Defeat the first p…" at bounding box center [405, 116] width 95 height 204
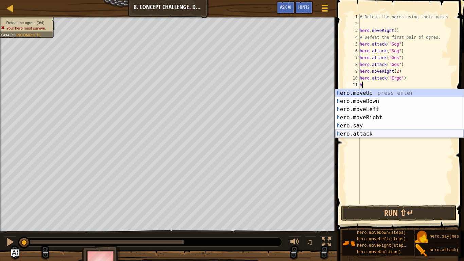
click at [365, 132] on div "h ero.moveUp press enter h ero.moveDown press enter h ero.moveLeft press enter …" at bounding box center [399, 121] width 128 height 65
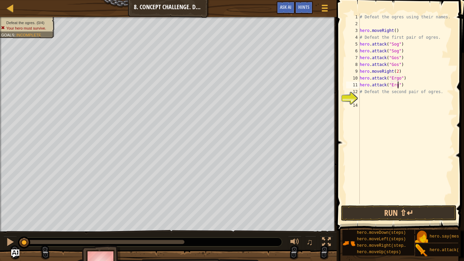
type textarea "hero.attack("Ergo")"
click at [413, 86] on div "# Defeat the ogres using their names. hero . moveRight ( ) # Defeat the first p…" at bounding box center [405, 116] width 95 height 204
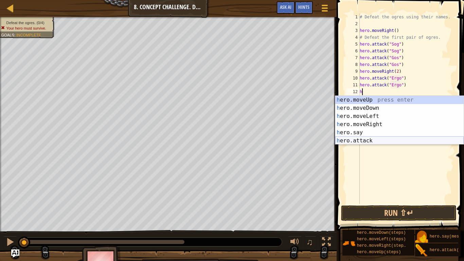
click at [369, 138] on div "h ero.moveUp press enter h ero.moveDown press enter h ero.moveLeft press enter …" at bounding box center [399, 128] width 128 height 65
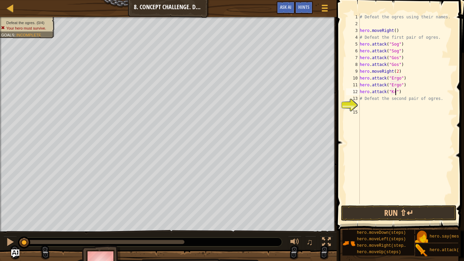
scroll to position [3, 6]
type textarea "hero.attack("Kro")"
click at [408, 93] on div "# Defeat the ogres using their names. hero . moveRight ( ) # Defeat the first p…" at bounding box center [405, 116] width 95 height 204
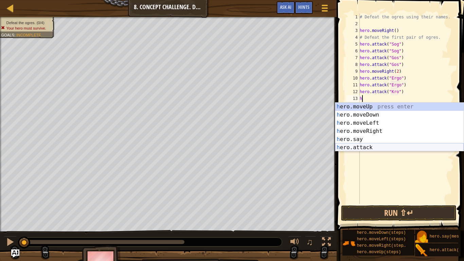
click at [351, 147] on div "h ero.moveUp press enter h ero.moveDown press enter h ero.moveLeft press enter …" at bounding box center [399, 134] width 128 height 65
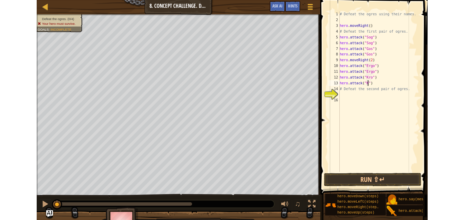
scroll to position [3, 6]
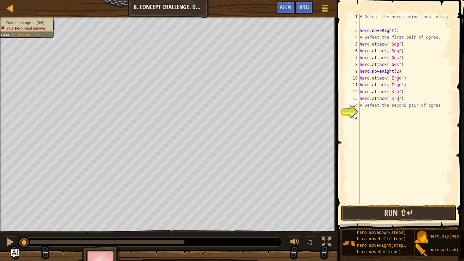
type textarea "hero.attack("Kro")"
click at [365, 218] on button "Run ⇧↵" at bounding box center [398, 213] width 115 height 16
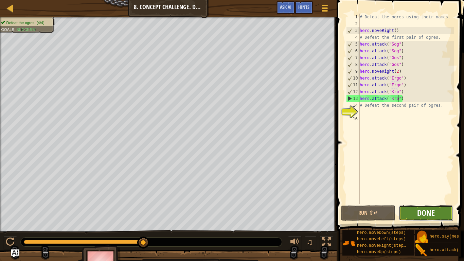
click at [417, 209] on span "Done" at bounding box center [426, 212] width 18 height 11
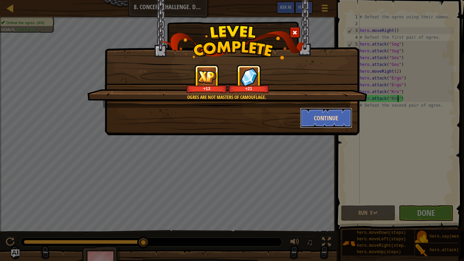
click at [316, 121] on button "Continue" at bounding box center [326, 118] width 53 height 20
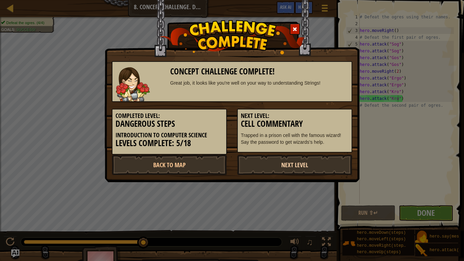
click at [280, 167] on link "Next Level" at bounding box center [294, 164] width 115 height 20
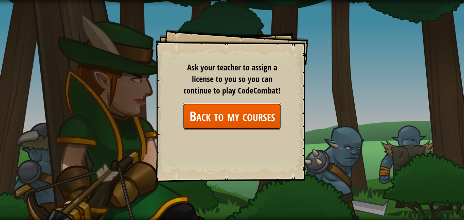
click at [267, 120] on link "Back to my courses" at bounding box center [232, 116] width 98 height 26
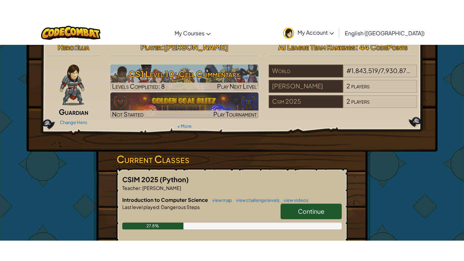
scroll to position [9, 0]
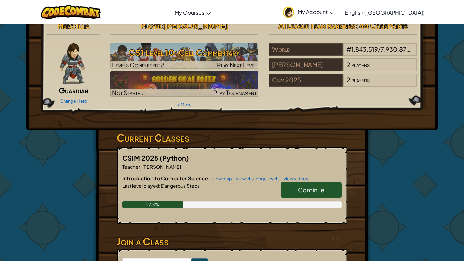
click at [295, 191] on link "Continue" at bounding box center [310, 190] width 61 height 16
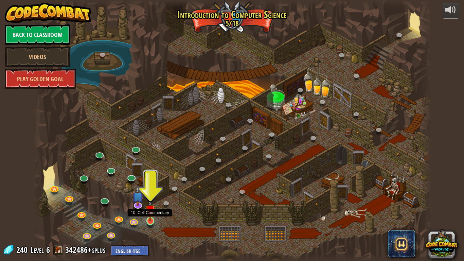
click at [150, 214] on img at bounding box center [150, 209] width 10 height 23
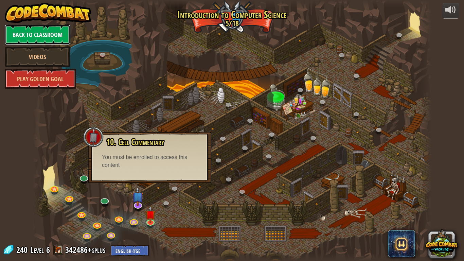
click at [41, 39] on link "Back to Classroom" at bounding box center [37, 34] width 65 height 20
